Goal: Check status: Check status

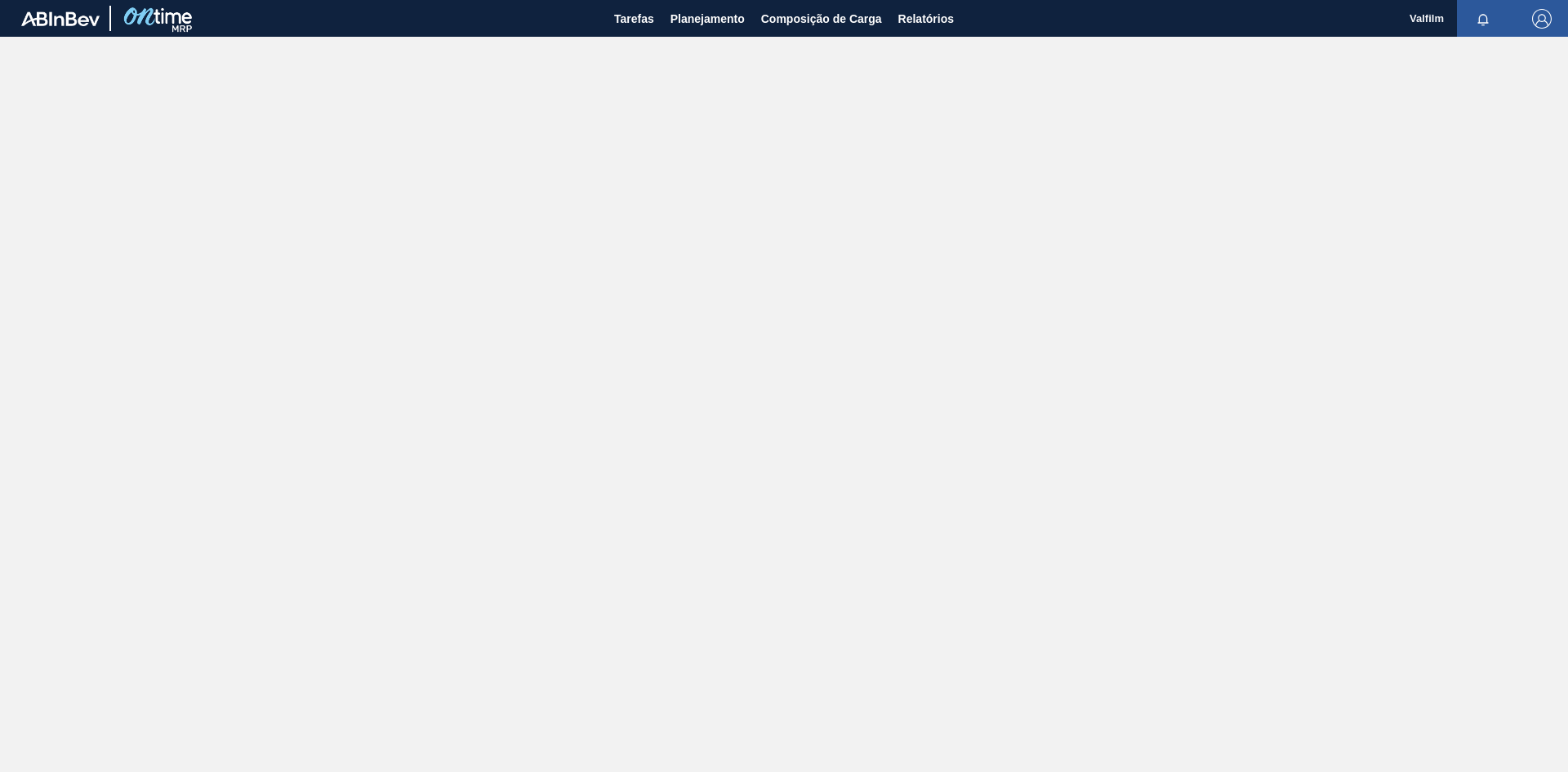
drag, startPoint x: 452, startPoint y: 154, endPoint x: 380, endPoint y: 1, distance: 169.1
click at [446, 138] on main "Tarefas Planejamento Composição de Carga Relatórios Valfilm Marcar todas como l…" at bounding box center [784, 386] width 1568 height 772
